Goal: Transaction & Acquisition: Purchase product/service

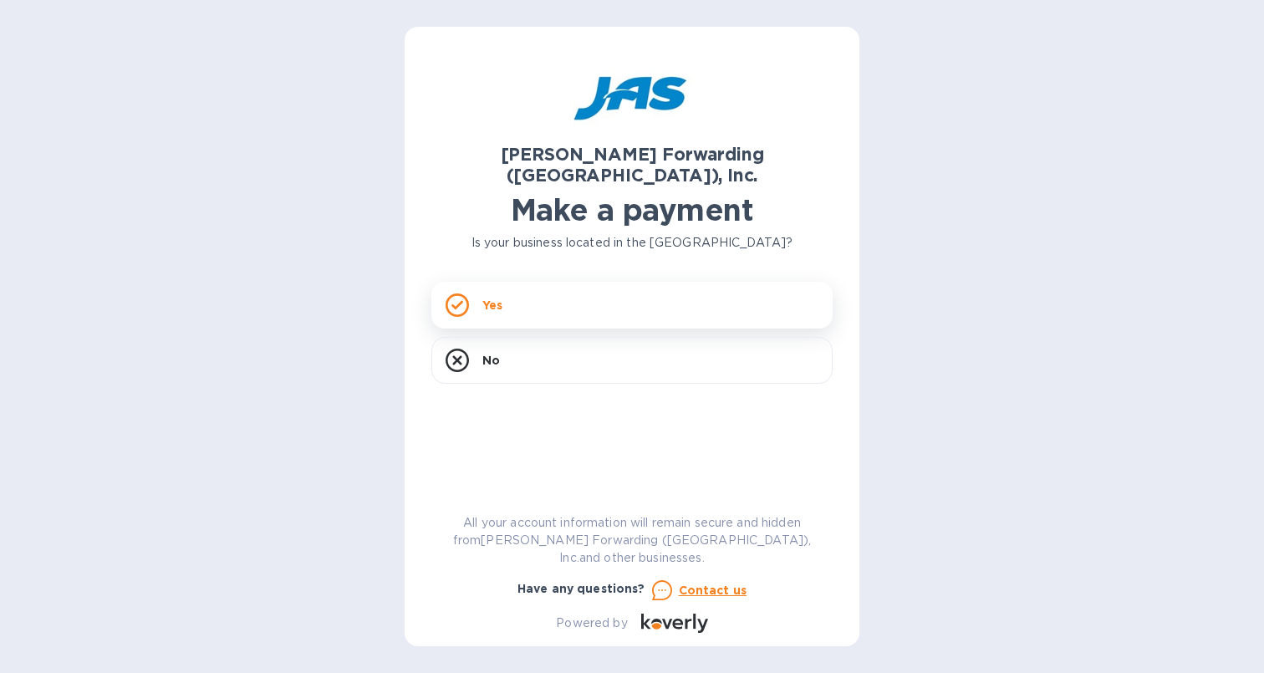
click at [518, 295] on div "Yes" at bounding box center [631, 305] width 401 height 47
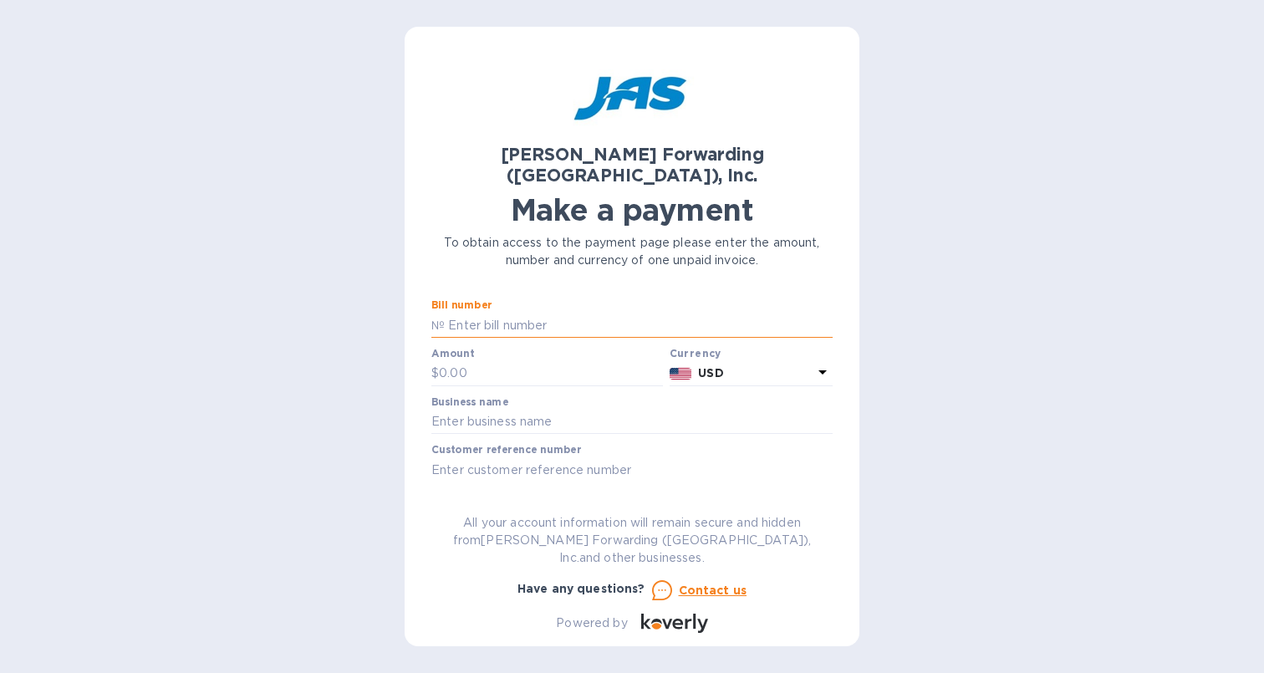
click at [517, 313] on input "text" at bounding box center [639, 325] width 388 height 25
click at [499, 313] on input "text" at bounding box center [639, 325] width 388 height 25
click at [532, 410] on input "text" at bounding box center [631, 422] width 401 height 25
type input "22re"
click at [503, 361] on input "text" at bounding box center [551, 373] width 224 height 25
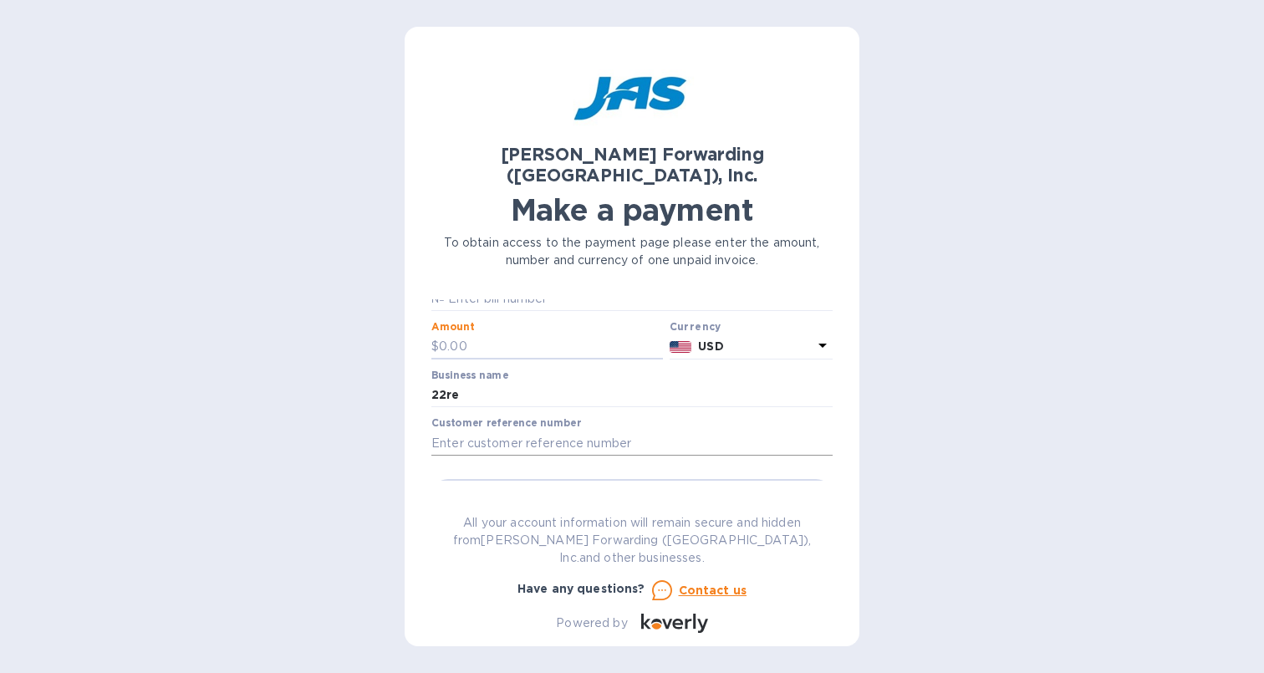
scroll to position [35, 0]
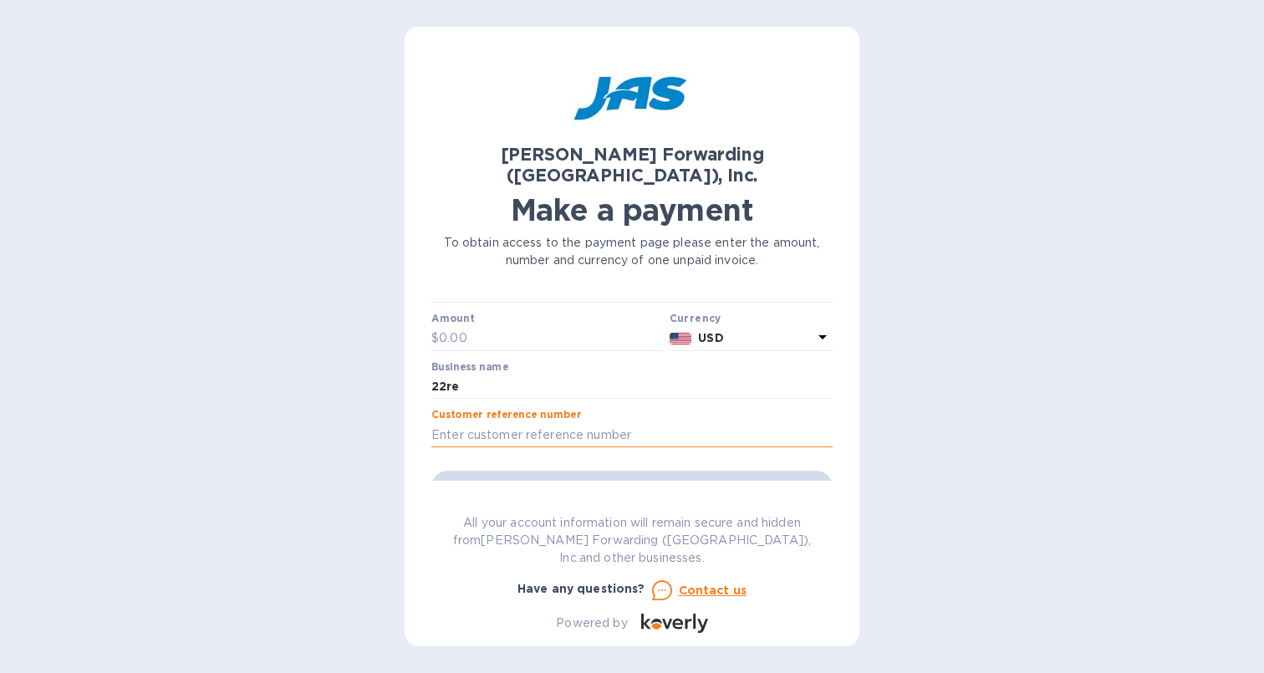
click at [573, 422] on input "text" at bounding box center [631, 434] width 401 height 25
paste input "VIC59066292_S509066292"
type input "VIC59066292_S509066292"
click at [579, 467] on div "Go to payment page" at bounding box center [632, 487] width 408 height 40
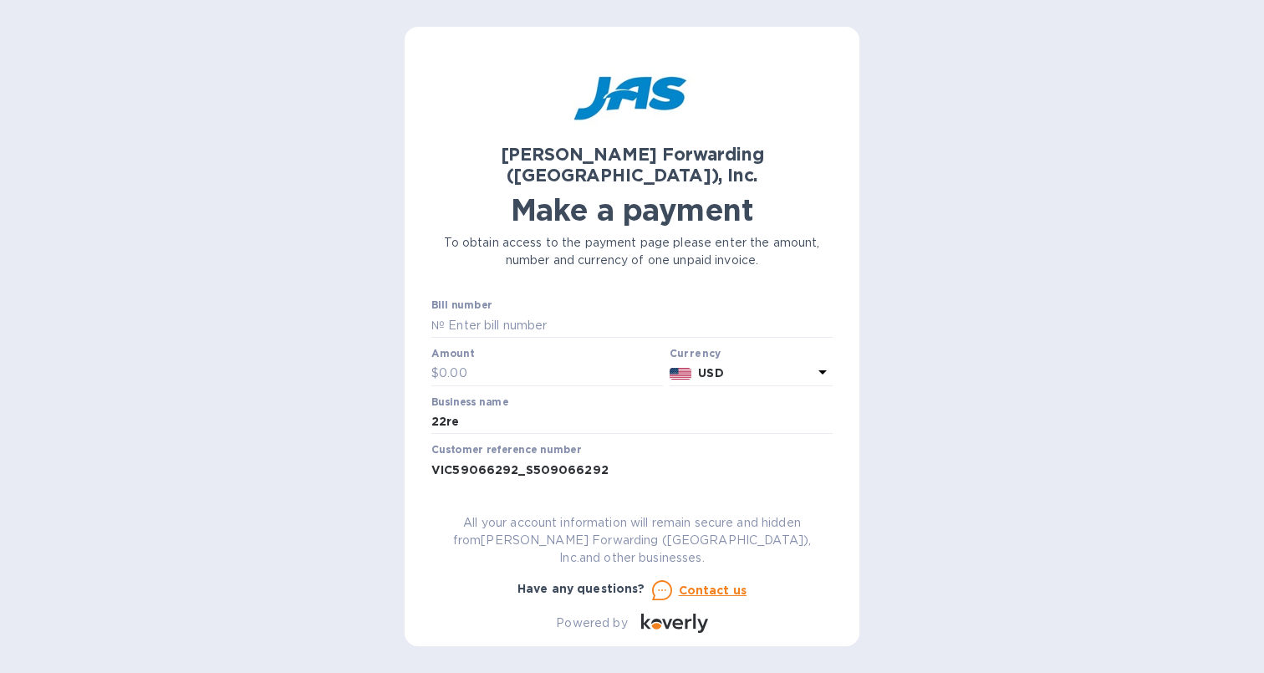
click at [518, 386] on div at bounding box center [547, 387] width 232 height 3
click at [522, 361] on input "text" at bounding box center [551, 373] width 224 height 25
type input "120"
click at [623, 313] on input "text" at bounding box center [639, 325] width 388 height 25
click at [560, 313] on input "text" at bounding box center [639, 325] width 388 height 25
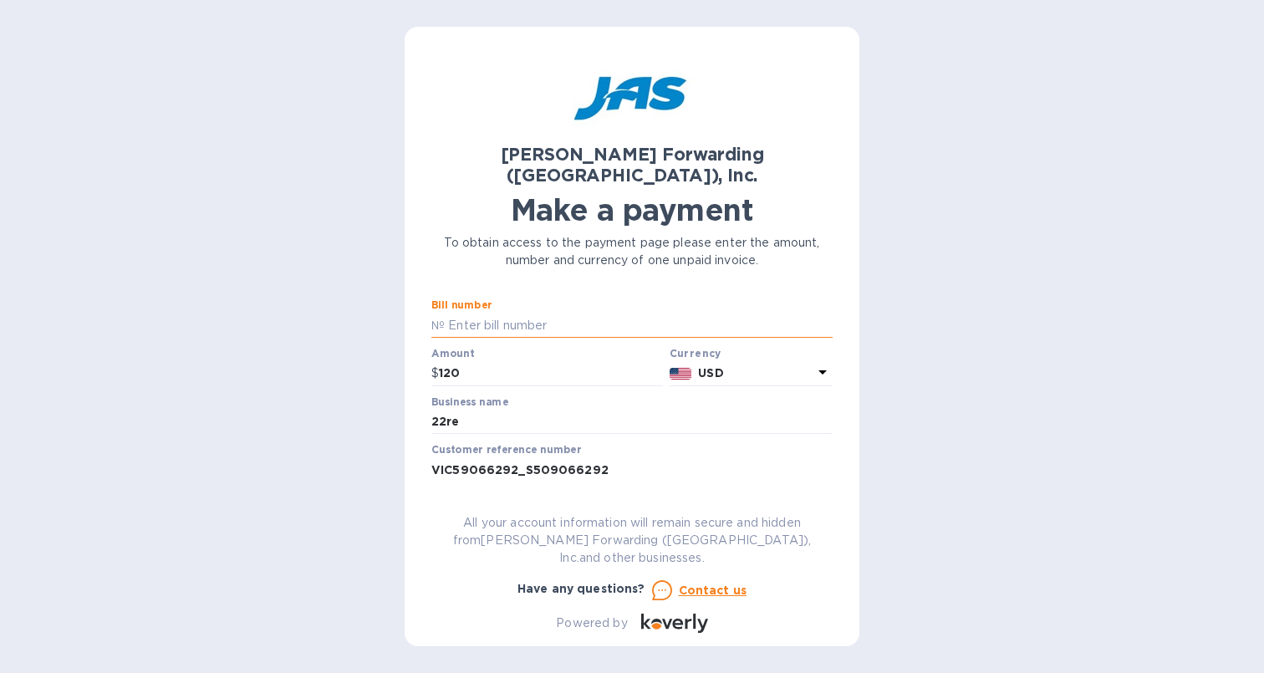
paste input "VIC59066292_S509066292"
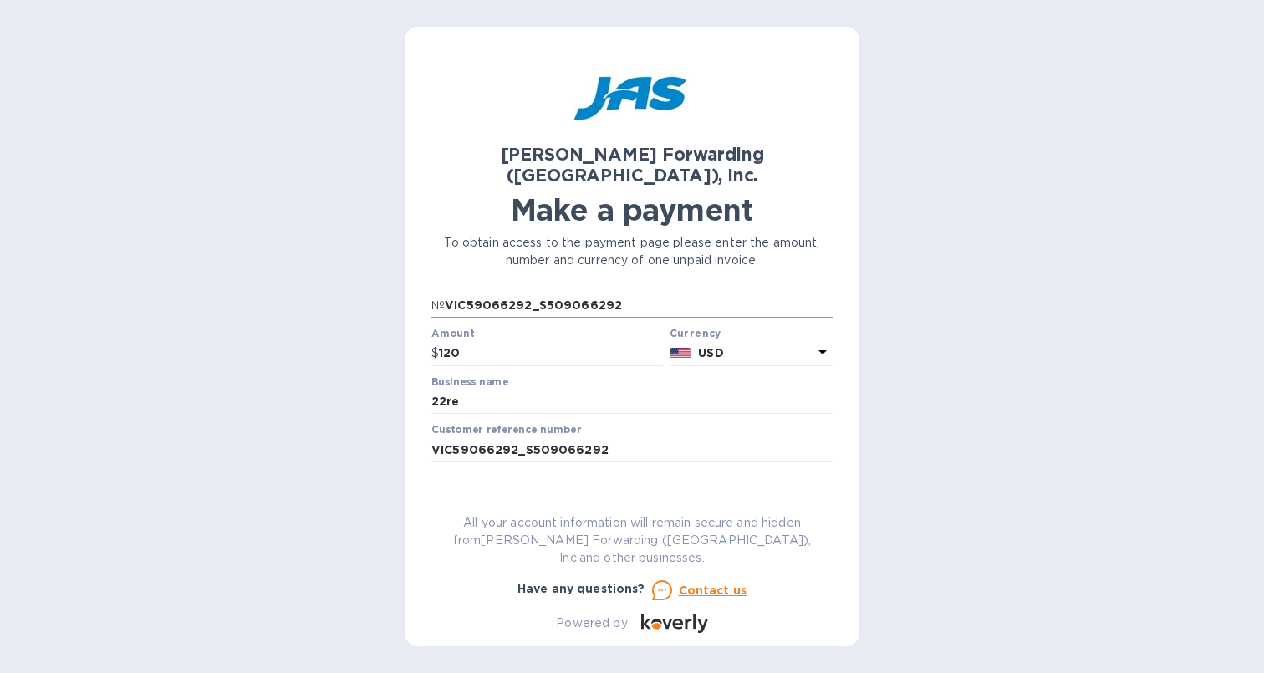
scroll to position [31, 0]
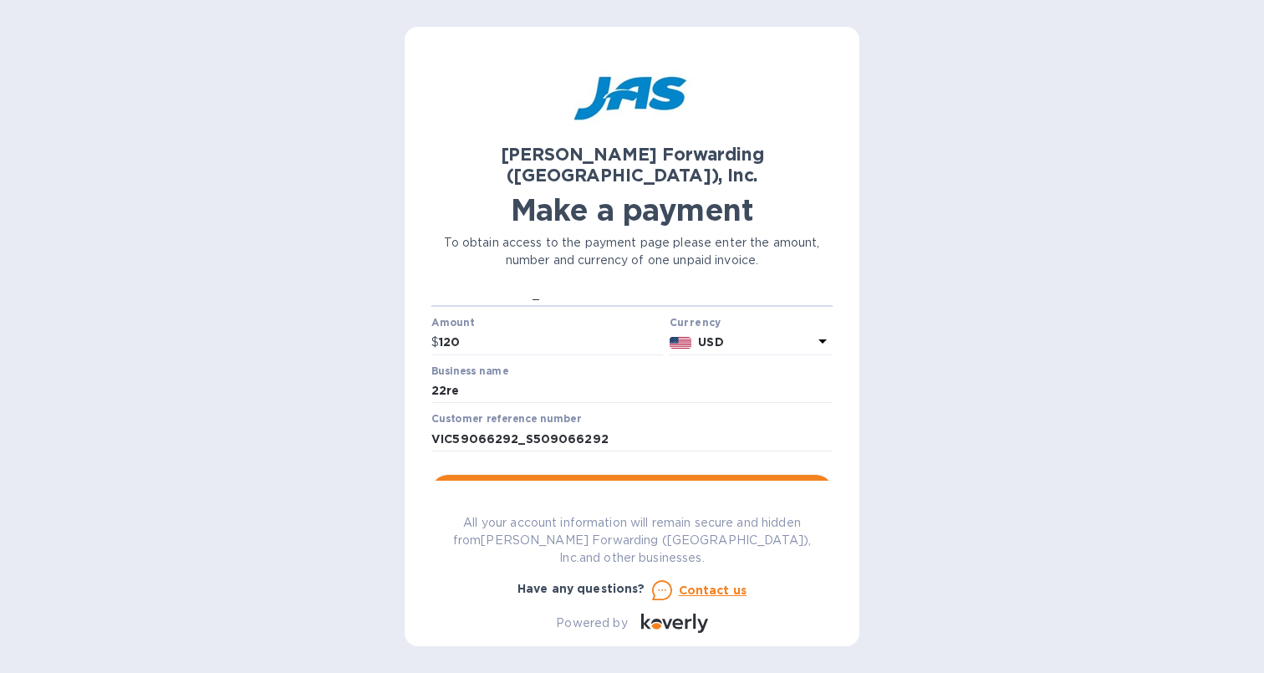
type input "VIC59066292_S509066292"
click at [620, 482] on span "Go to payment page" at bounding box center [632, 492] width 375 height 20
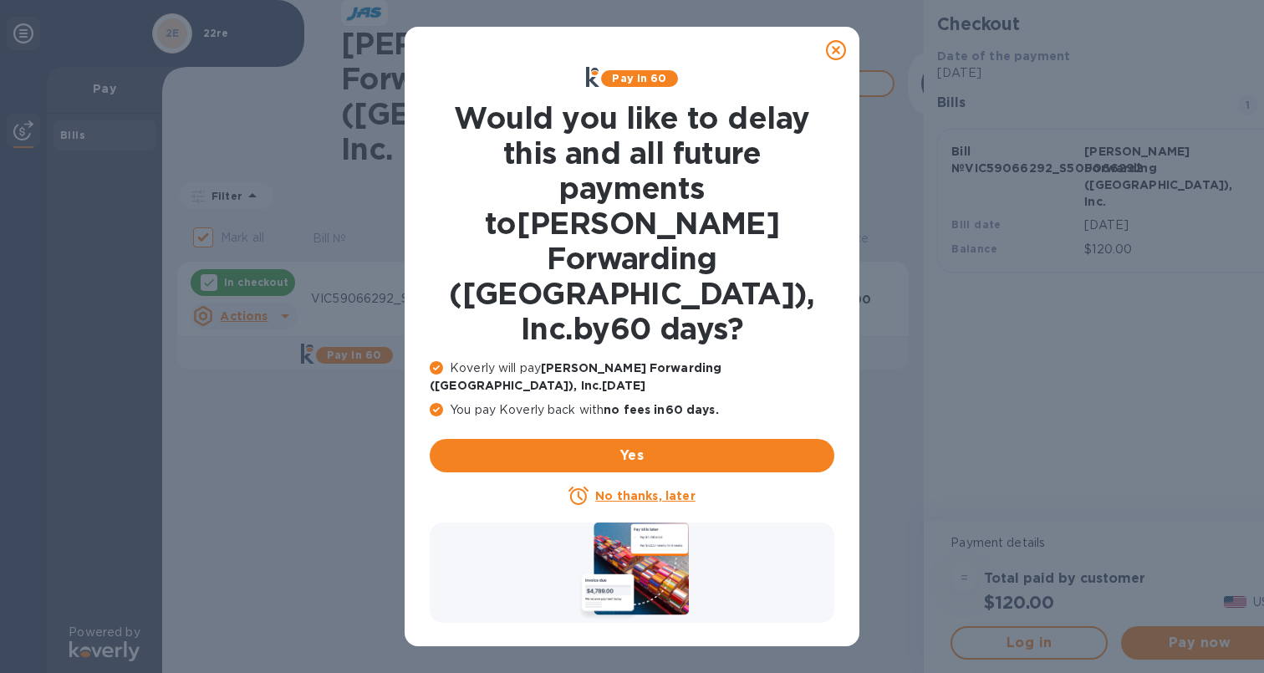
click at [672, 489] on u "No thanks, later" at bounding box center [645, 495] width 100 height 13
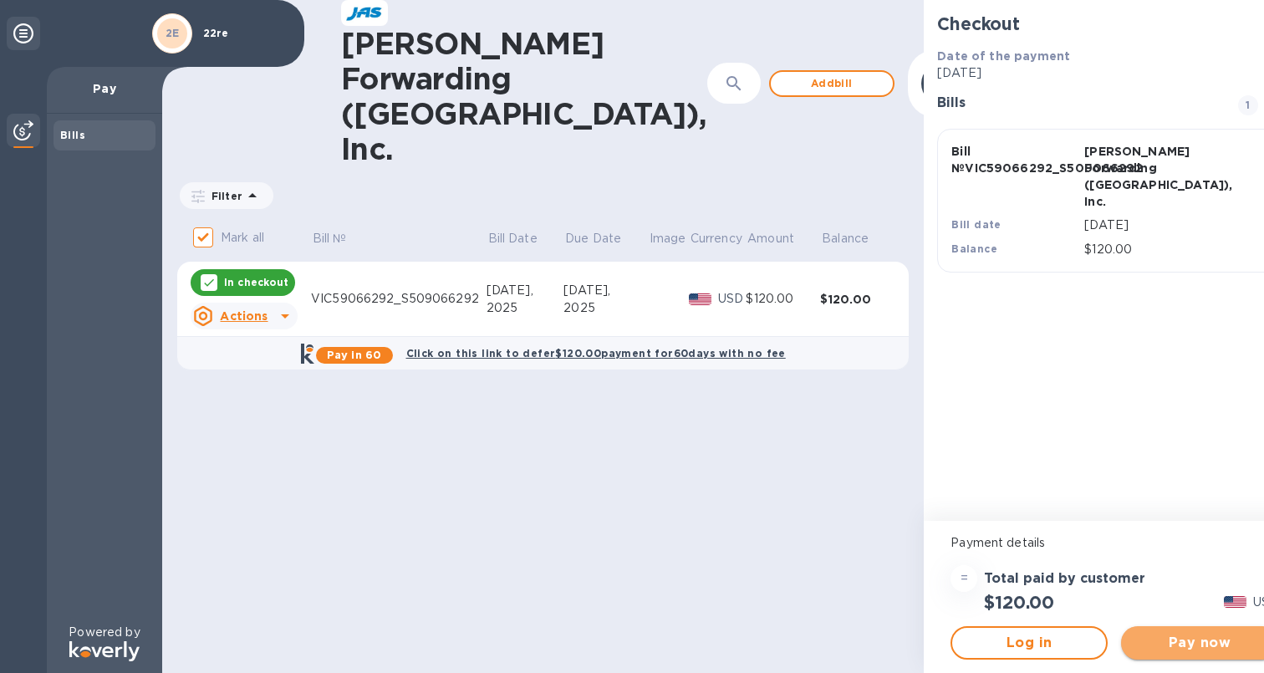
click at [1135, 639] on span "Pay now" at bounding box center [1200, 643] width 130 height 20
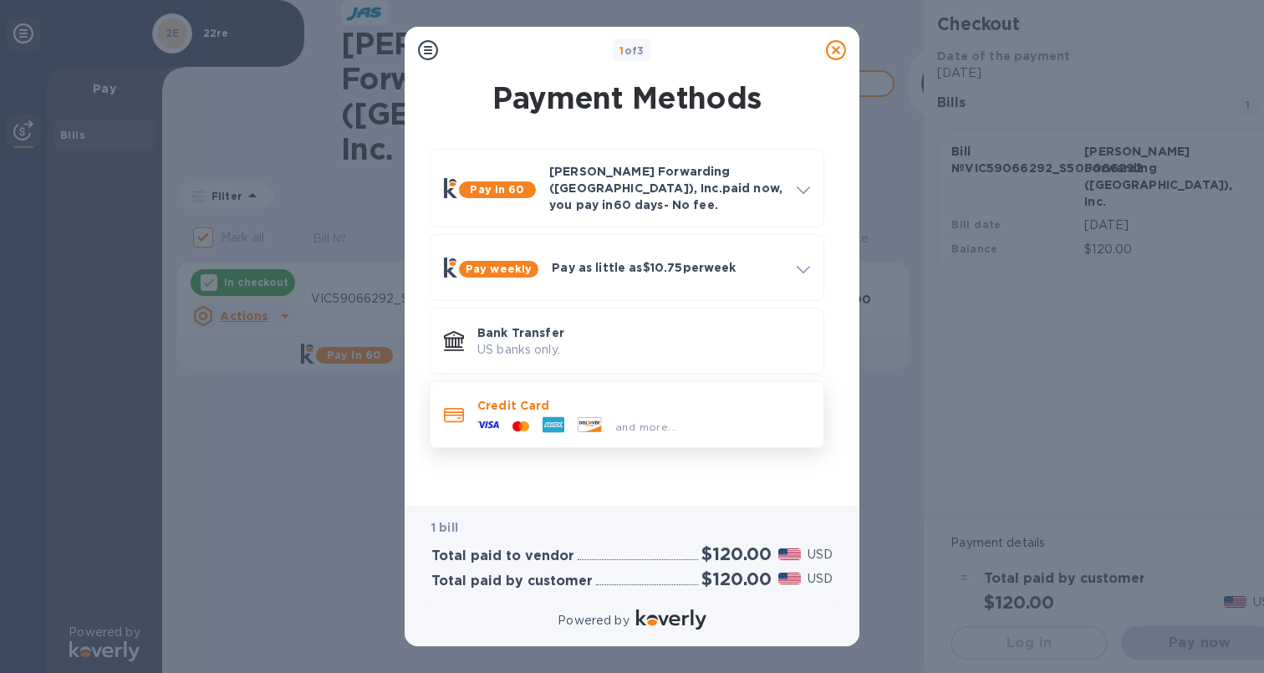
click at [651, 421] on span "and more..." at bounding box center [645, 427] width 61 height 13
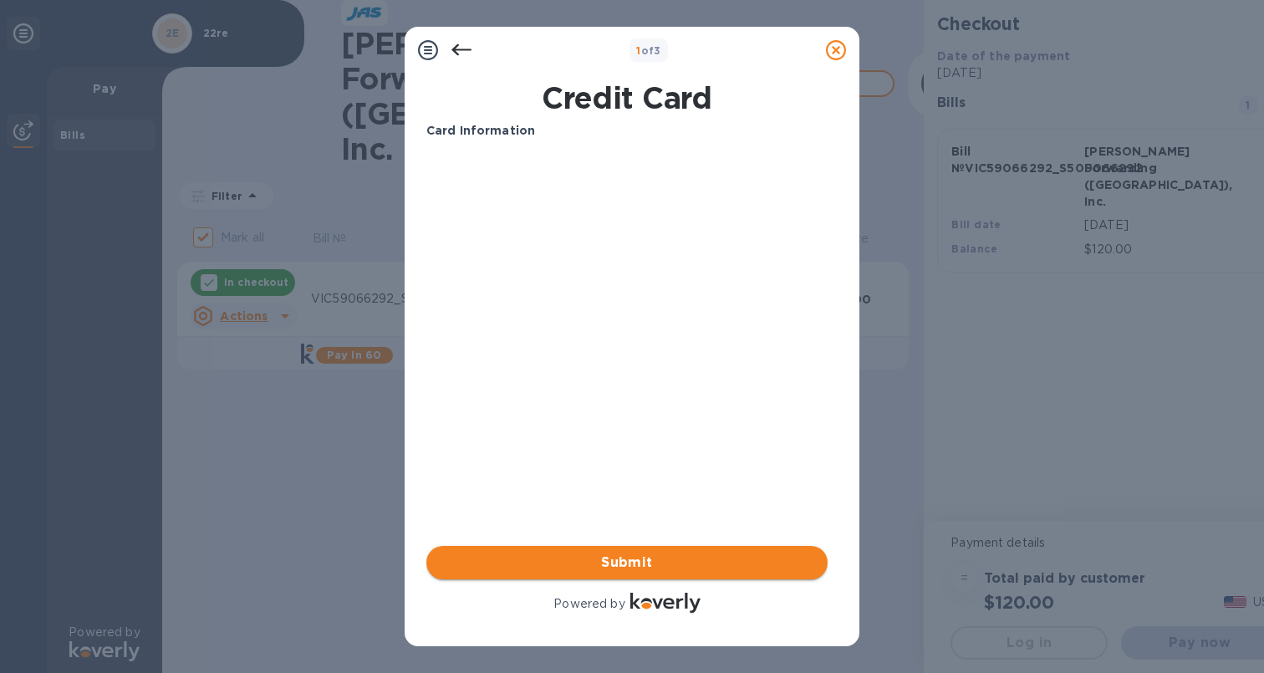
click at [554, 565] on span "Submit" at bounding box center [627, 563] width 375 height 20
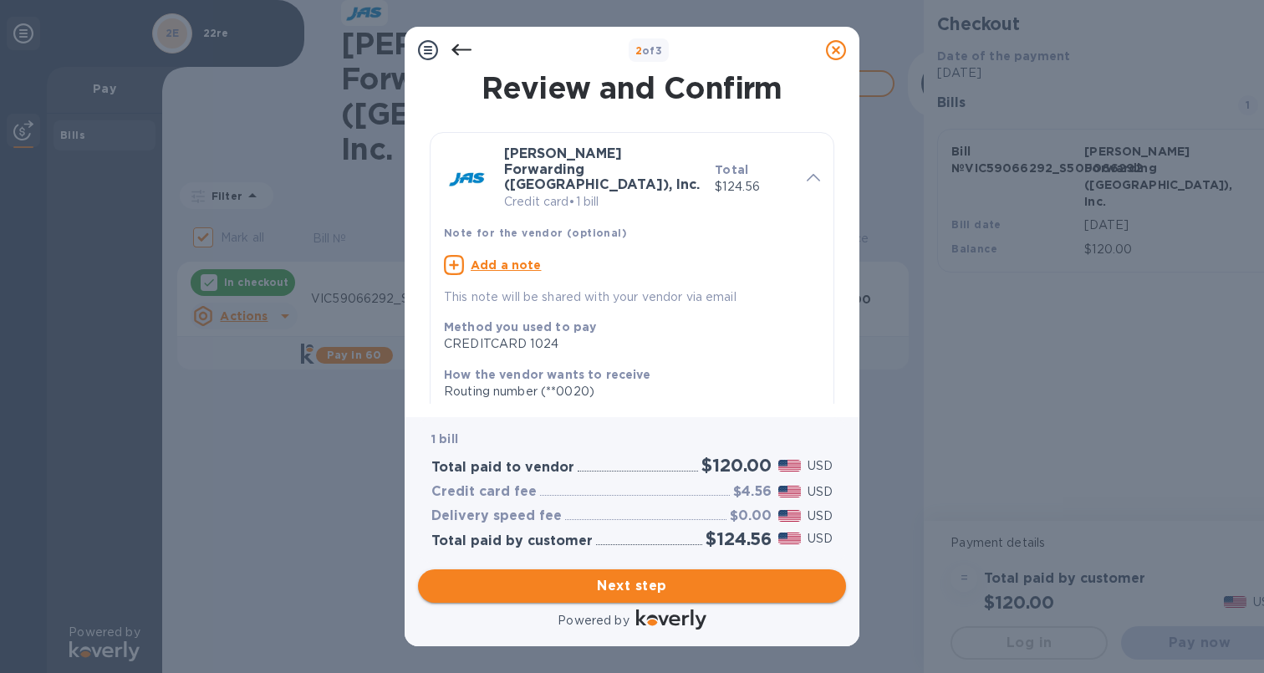
click at [651, 583] on span "Next step" at bounding box center [631, 586] width 401 height 20
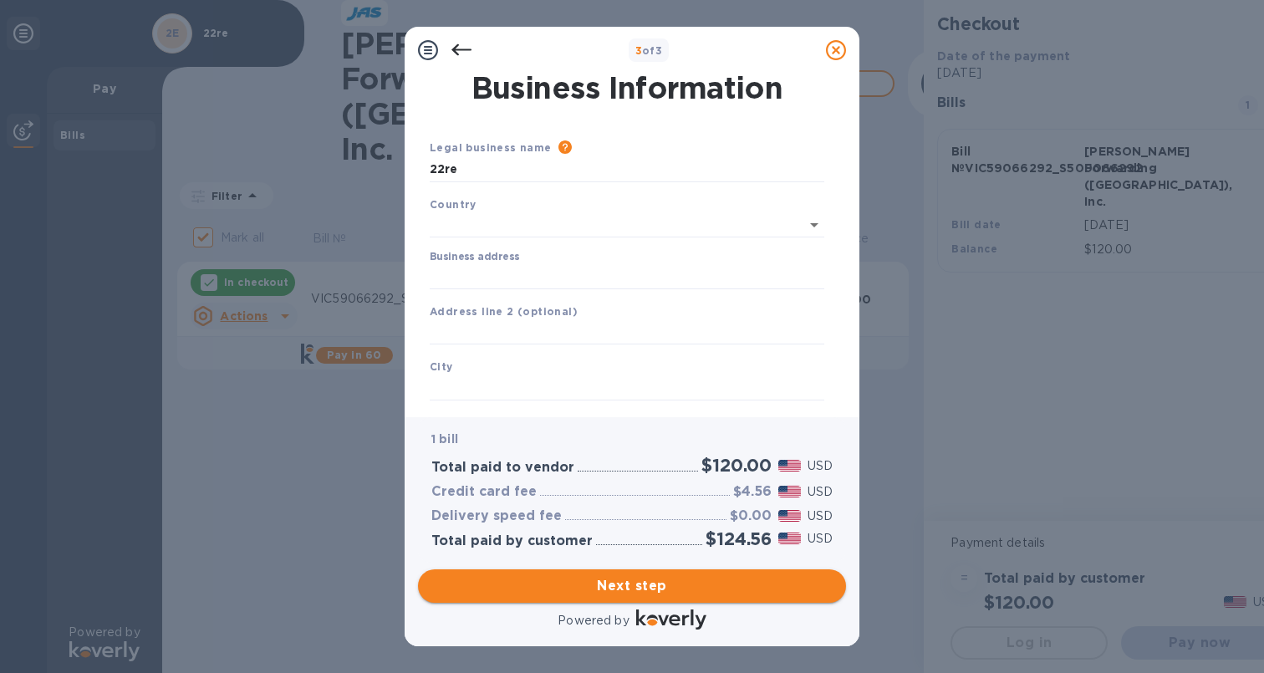
type input "[GEOGRAPHIC_DATA]"
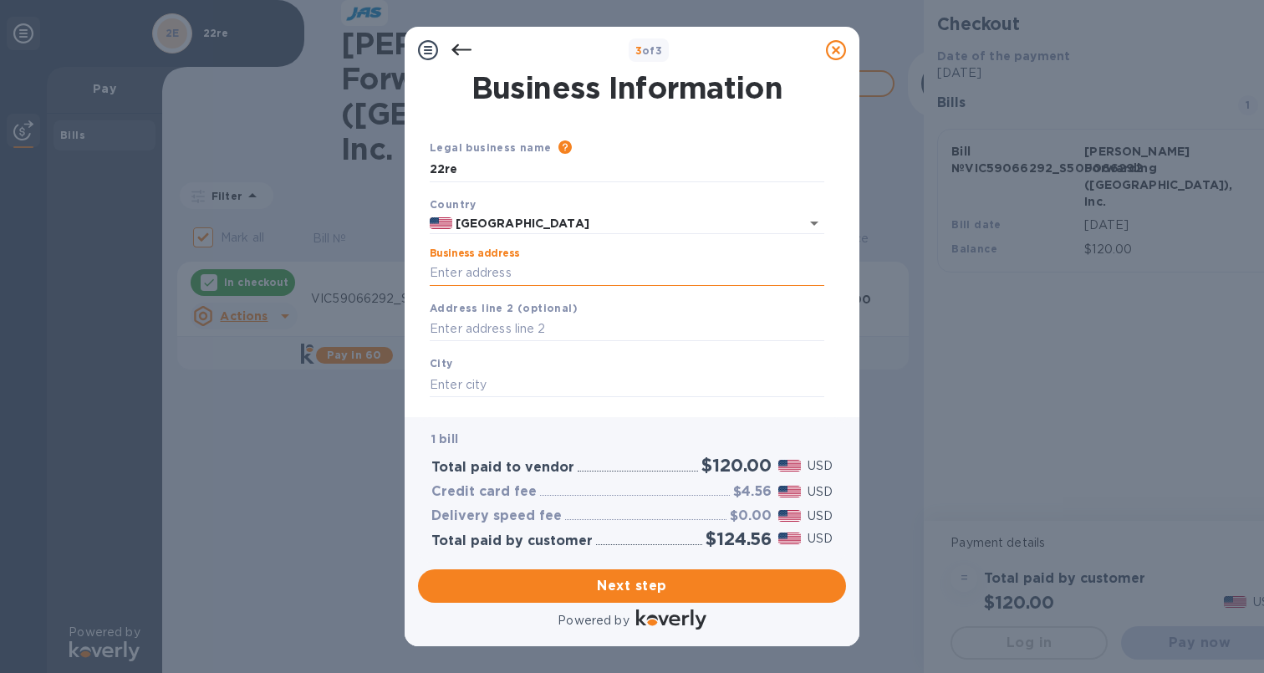
click at [513, 273] on input "Business address" at bounding box center [627, 273] width 395 height 25
click at [491, 274] on input "Business address" at bounding box center [627, 273] width 395 height 25
type input "[STREET_ADDRESS]"
click at [527, 322] on input "text" at bounding box center [627, 329] width 395 height 25
click at [513, 381] on input "text" at bounding box center [627, 384] width 395 height 25
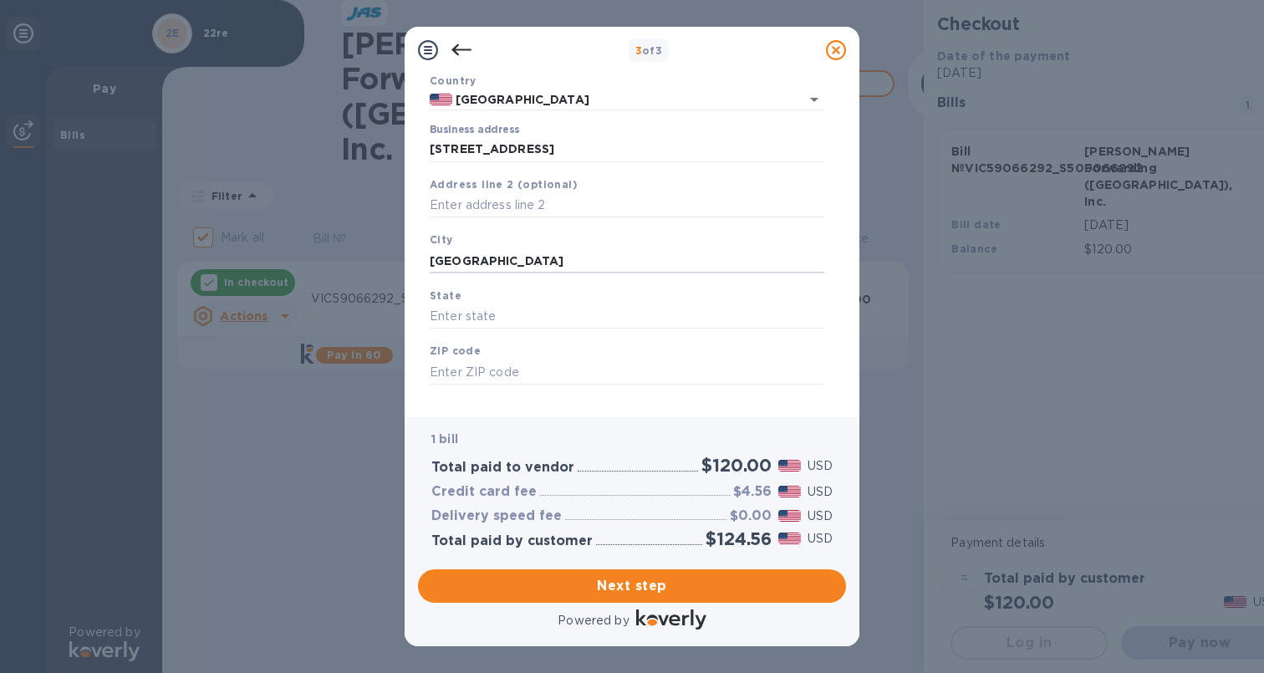
scroll to position [146, 0]
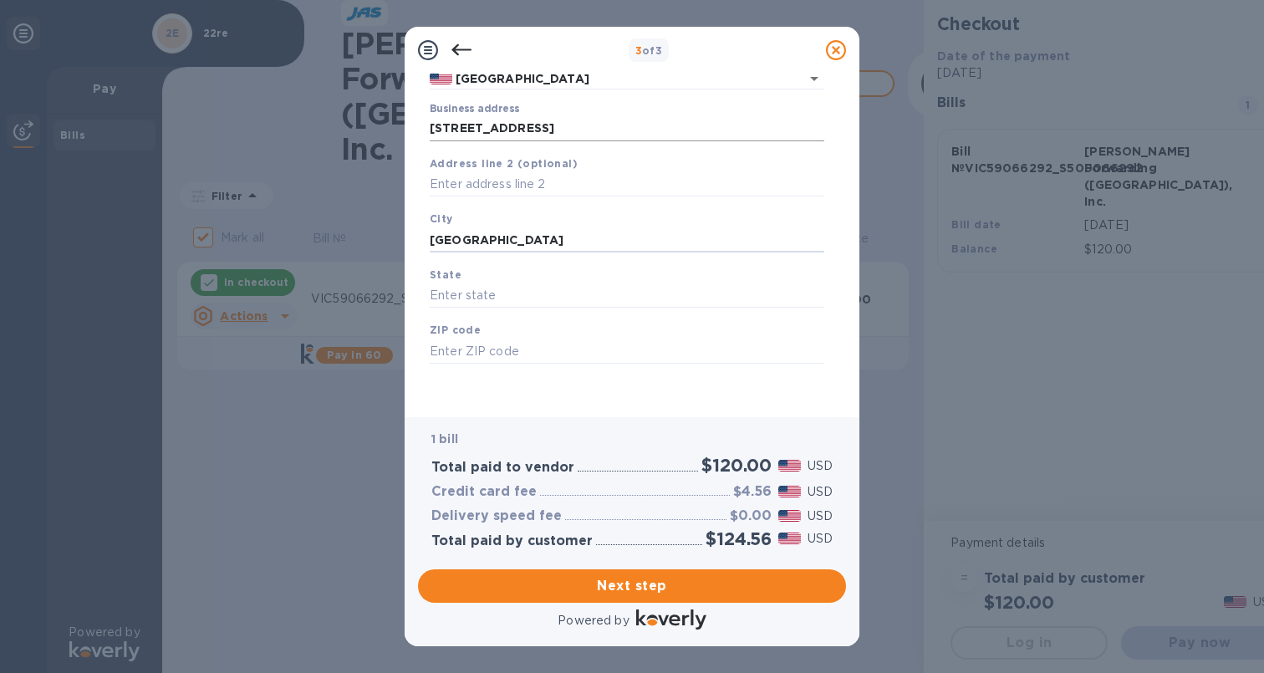
type input "[GEOGRAPHIC_DATA]"
click at [581, 131] on input "[STREET_ADDRESS]" at bounding box center [627, 128] width 395 height 25
type input "[STREET_ADDRESS][PERSON_NAME]"
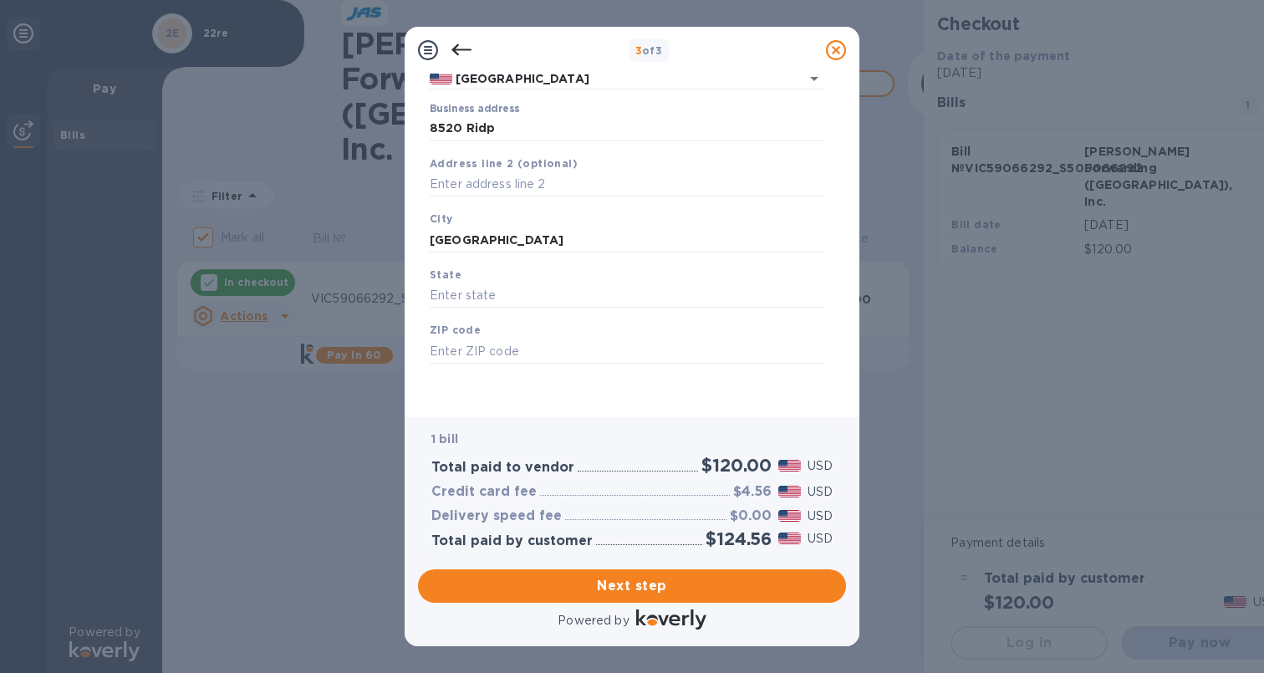
type input "CA"
type input "90046"
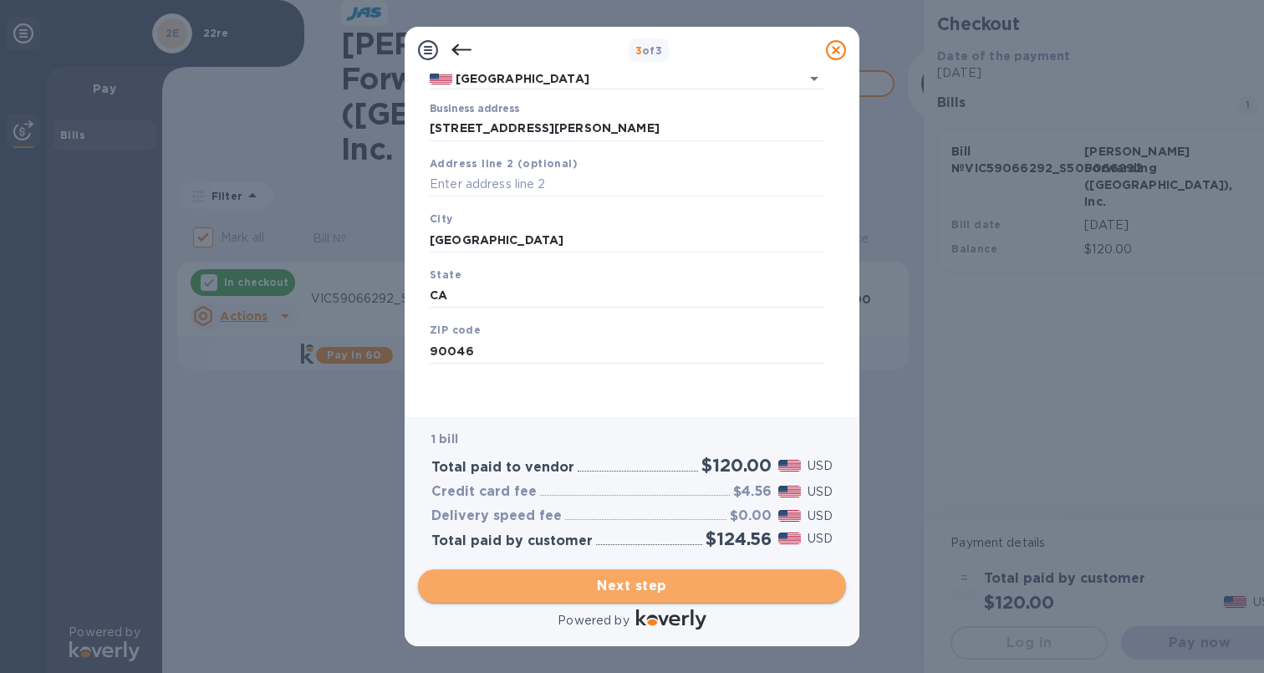
click at [625, 582] on span "Next step" at bounding box center [631, 586] width 401 height 20
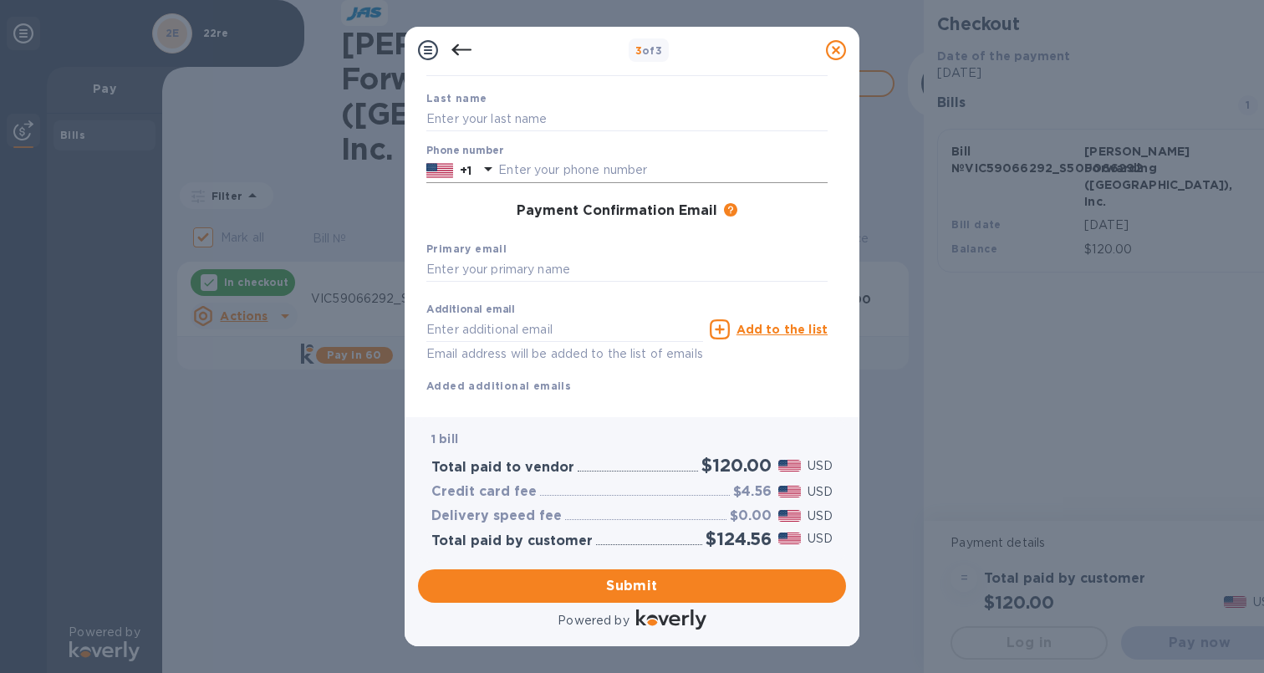
click at [549, 172] on input "text" at bounding box center [662, 170] width 329 height 25
click at [525, 105] on div "Last name" at bounding box center [627, 111] width 415 height 56
click at [523, 119] on input "text" at bounding box center [626, 118] width 401 height 25
type input "[PERSON_NAME]"
type input "2488605153"
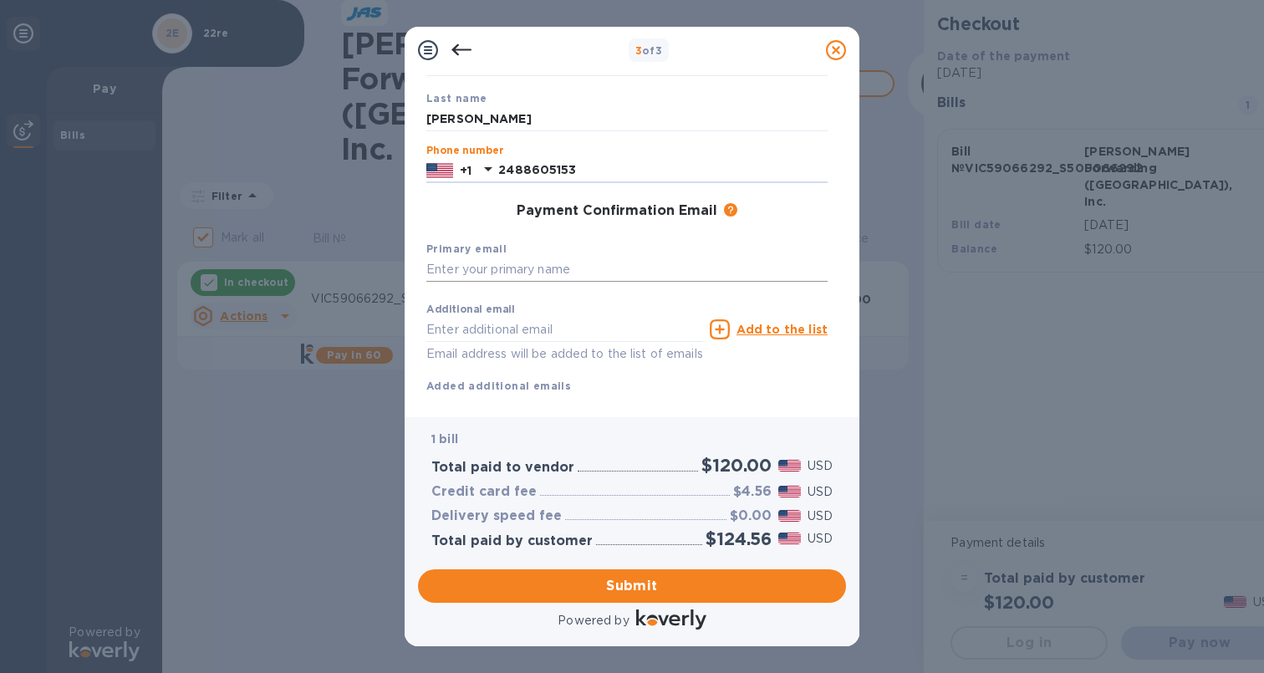
click at [490, 268] on input "text" at bounding box center [626, 270] width 401 height 25
type input "[EMAIL_ADDRESS][DOMAIN_NAME]"
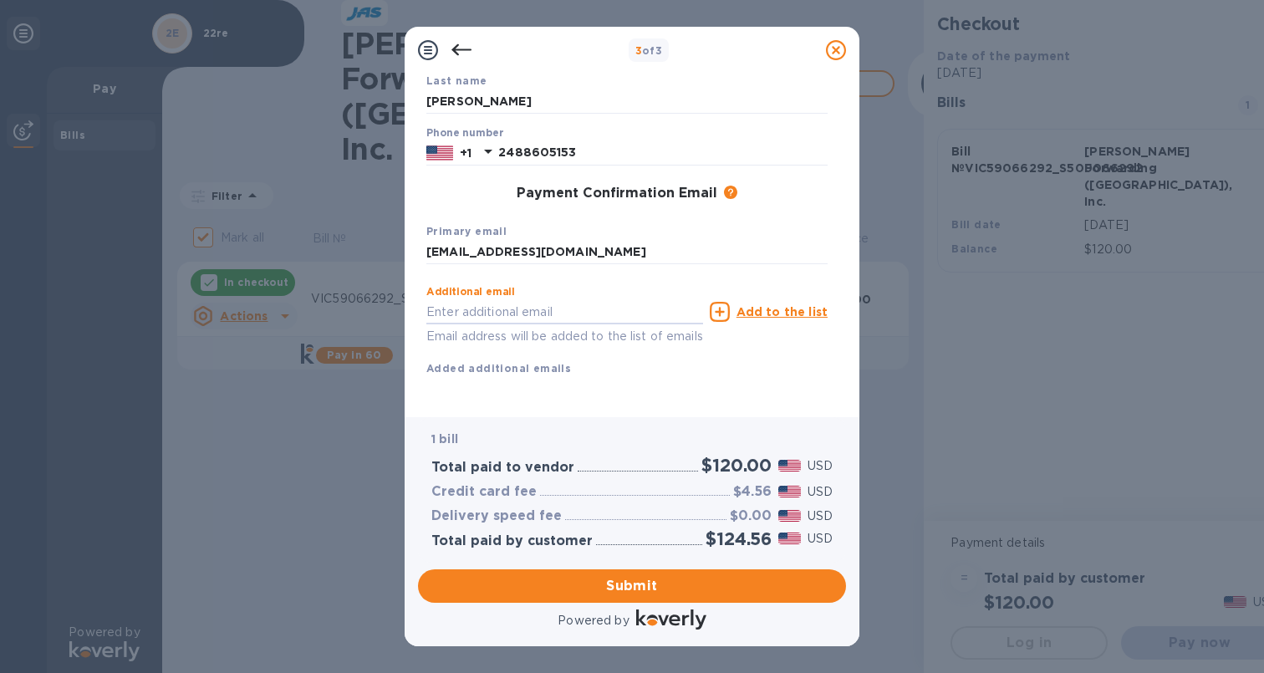
scroll to position [186, 0]
click at [584, 574] on button "Submit" at bounding box center [632, 585] width 428 height 33
click at [628, 583] on span "Submit" at bounding box center [631, 586] width 401 height 20
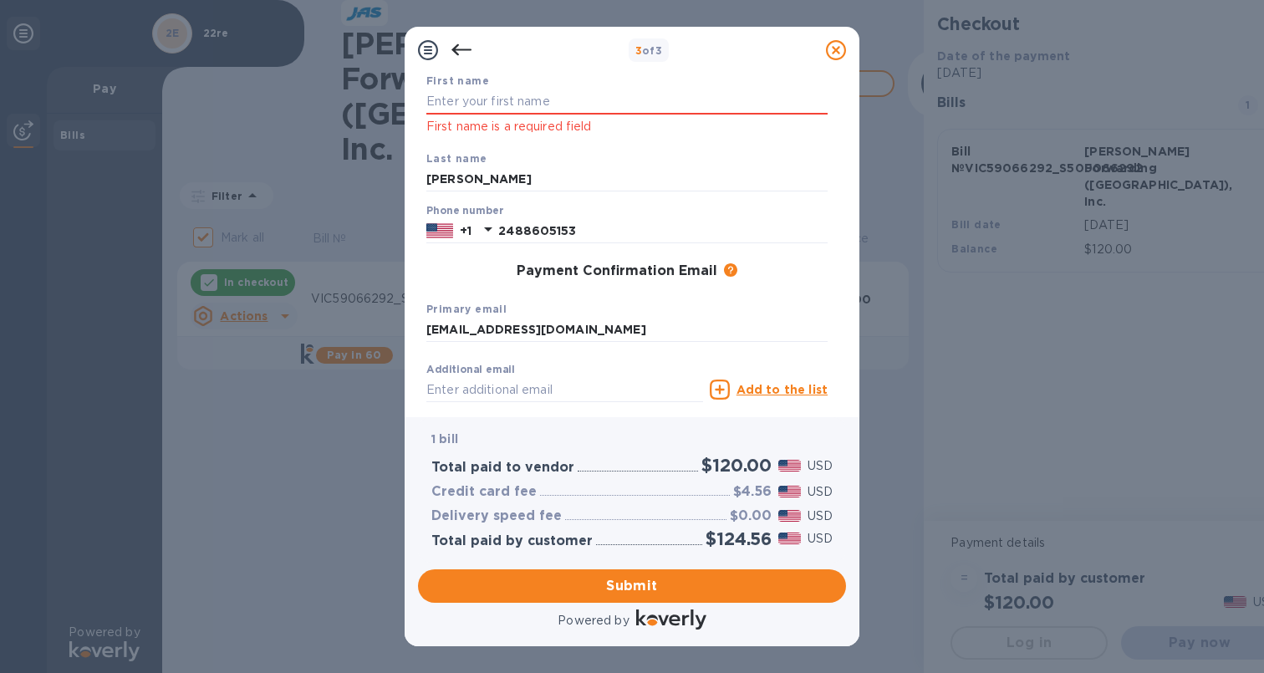
scroll to position [0, 0]
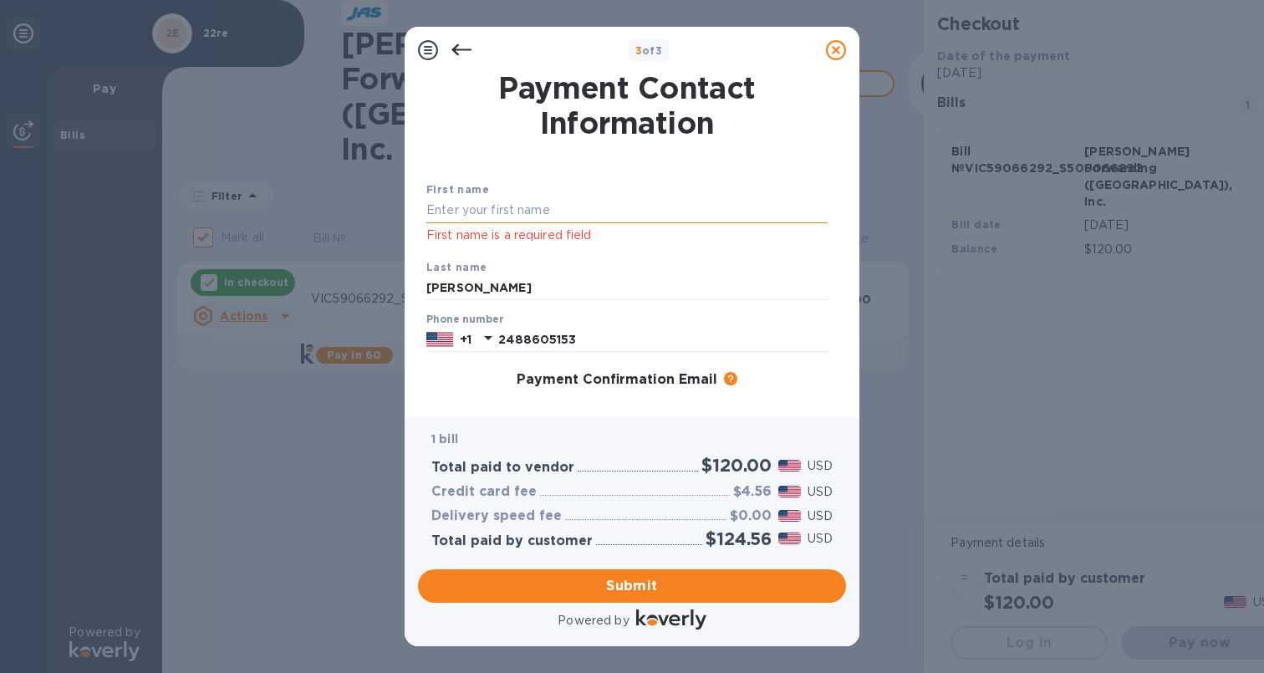
click at [512, 212] on input "text" at bounding box center [626, 210] width 401 height 25
type input "[PERSON_NAME]"
type input "[EMAIL_ADDRESS][DOMAIN_NAME]"
type input "[PERSON_NAME]"
click at [625, 585] on span "Submit" at bounding box center [631, 586] width 401 height 20
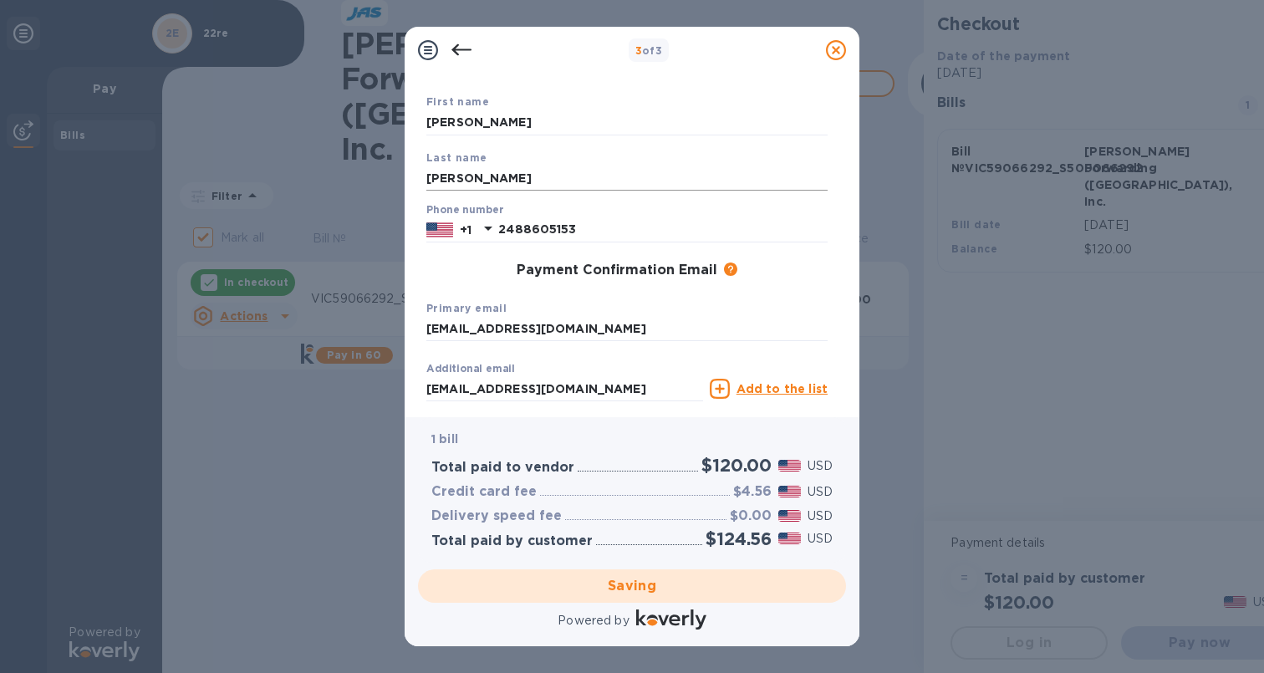
scroll to position [186, 0]
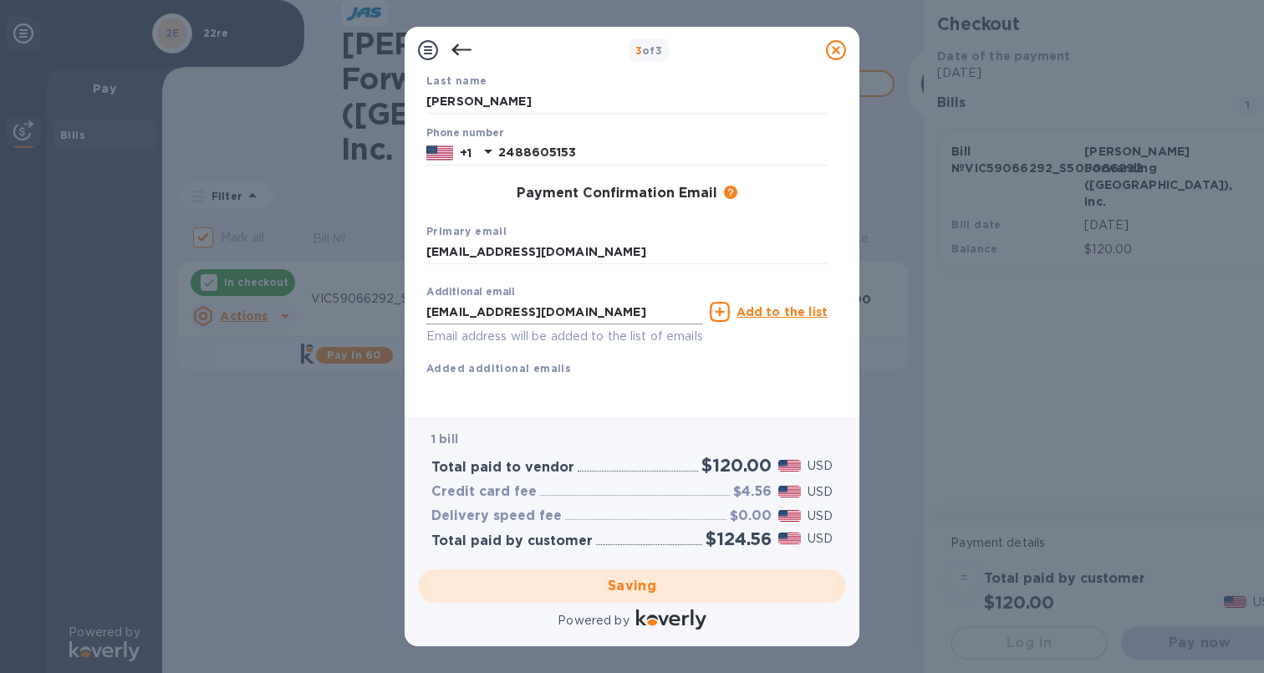
click at [606, 300] on input "[EMAIL_ADDRESS][DOMAIN_NAME]" at bounding box center [564, 311] width 277 height 25
click at [616, 274] on div "Additional email [EMAIL_ADDRESS][DOMAIN_NAME] Email address will be added to th…" at bounding box center [564, 311] width 283 height 75
checkbox input "false"
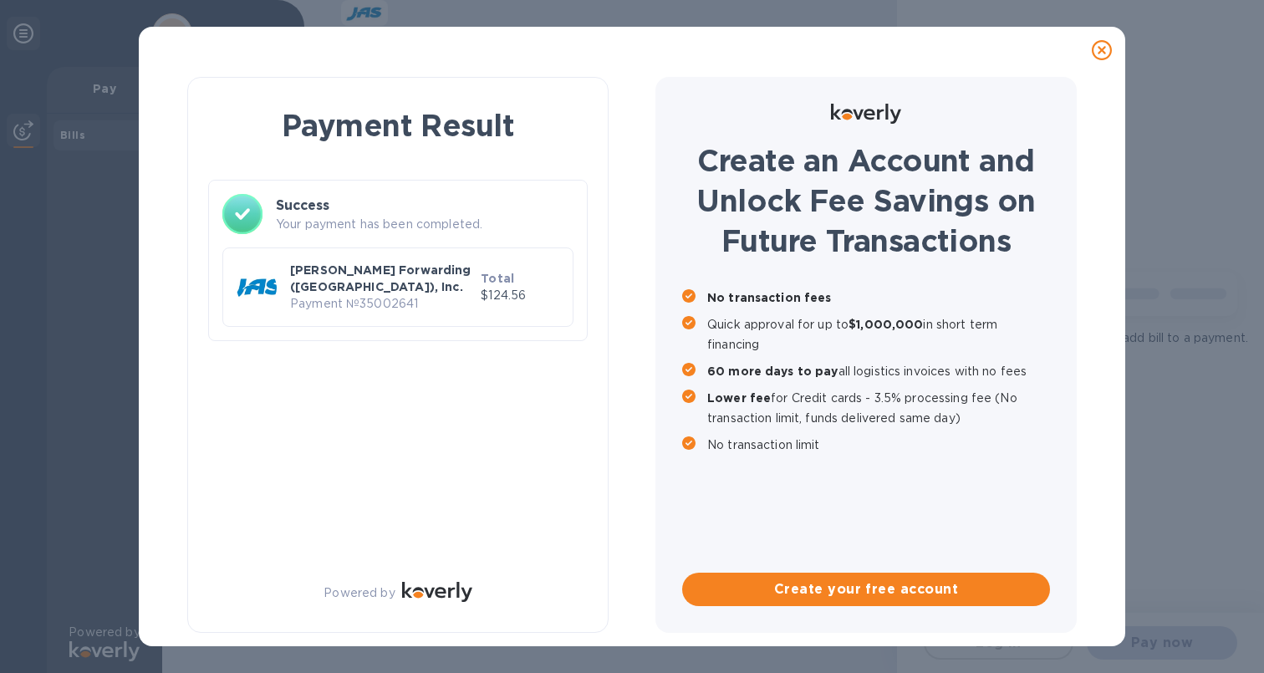
scroll to position [0, 0]
